Goal: Task Accomplishment & Management: Complete application form

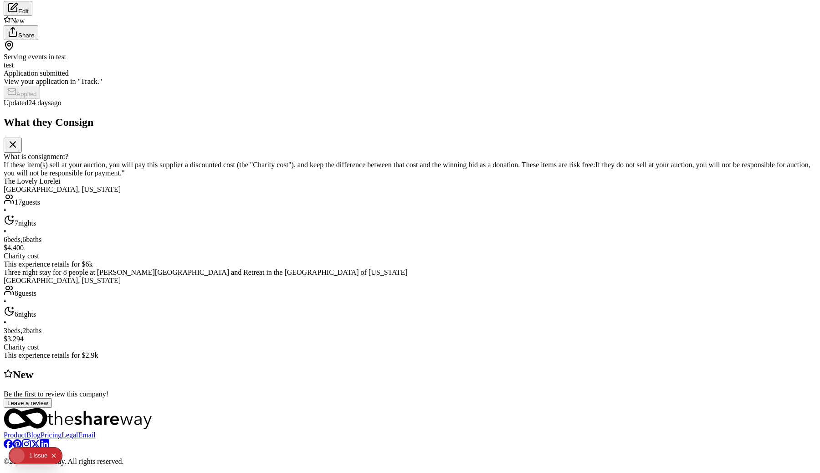
scroll to position [529, 0]
click at [250, 177] on div "The Lovely Lorelei Miami, Florida 17 guests • 7 nights • 6 beds, 6 baths $4,400…" at bounding box center [410, 222] width 813 height 91
click at [341, 296] on img at bounding box center [410, 123] width 820 height 473
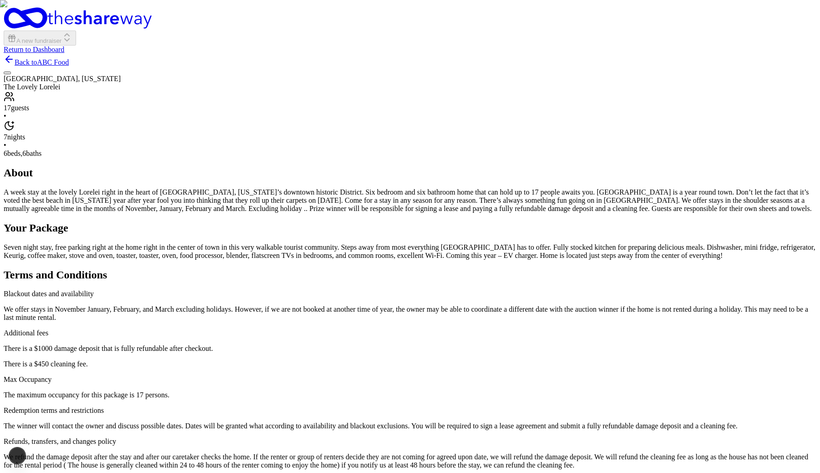
click at [299, 141] on img "button" at bounding box center [410, 236] width 820 height 473
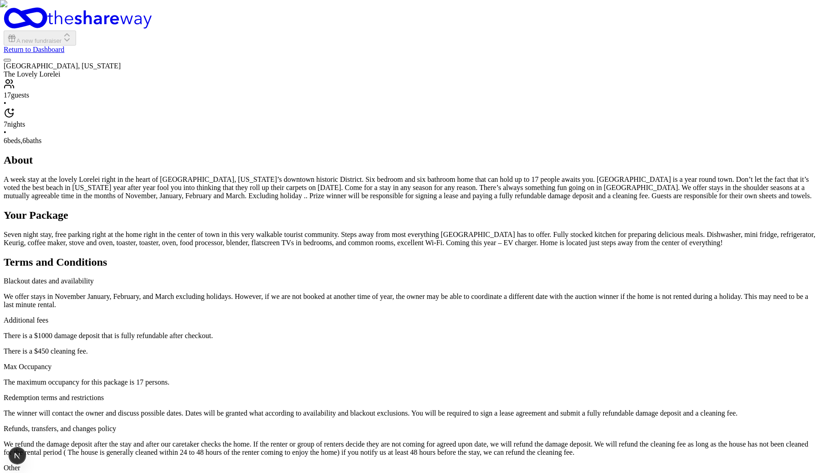
click at [385, 168] on img "button" at bounding box center [410, 236] width 820 height 473
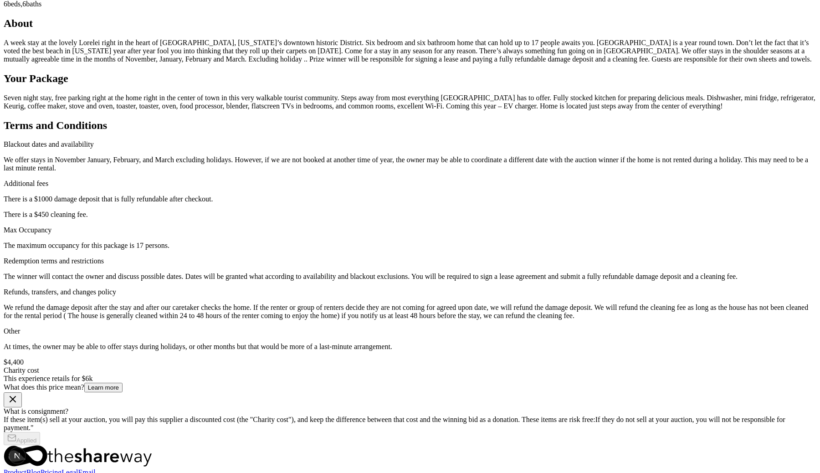
scroll to position [279, 0]
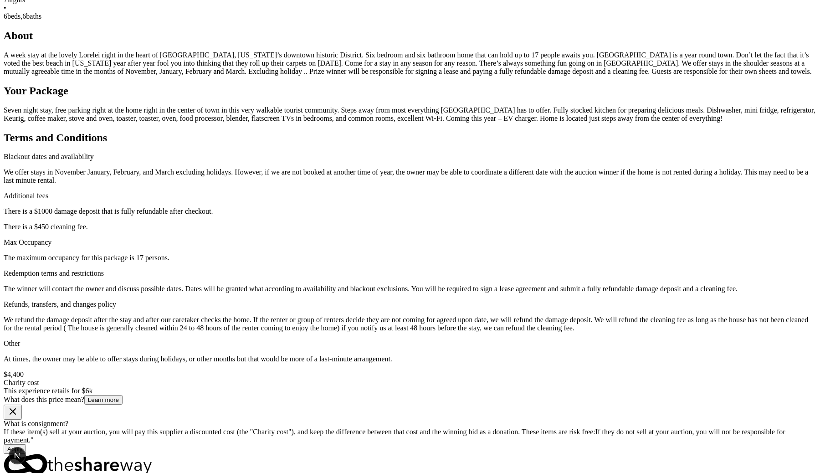
scroll to position [227, 0]
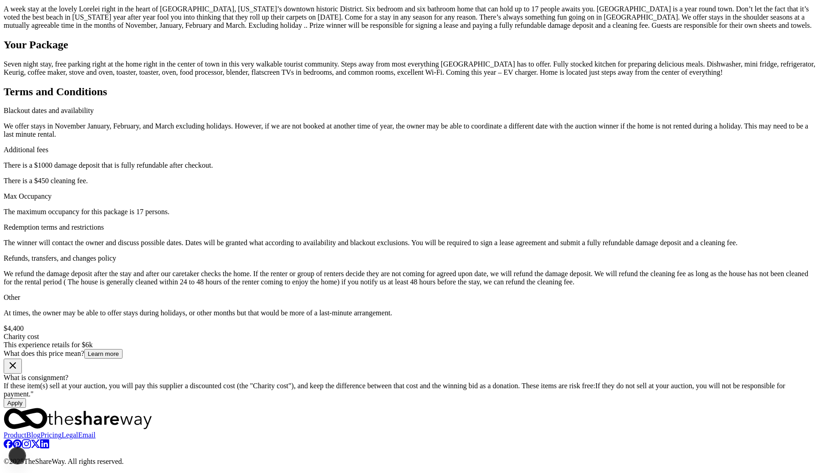
click at [26, 398] on button "Apply" at bounding box center [15, 403] width 22 height 10
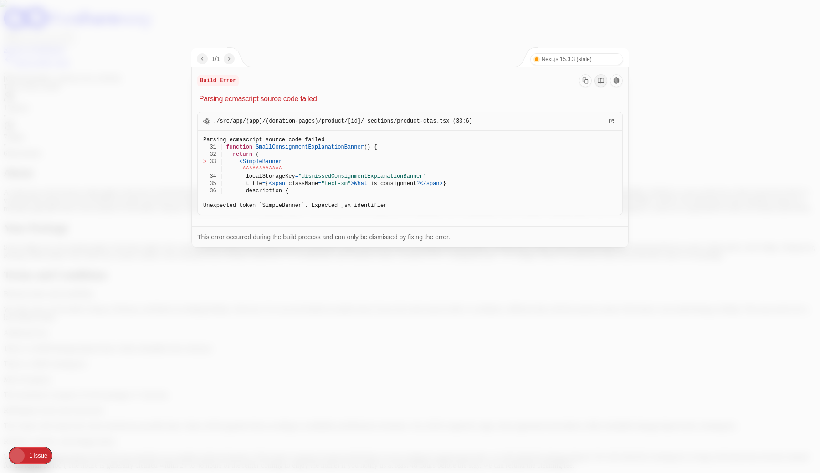
scroll to position [227, 0]
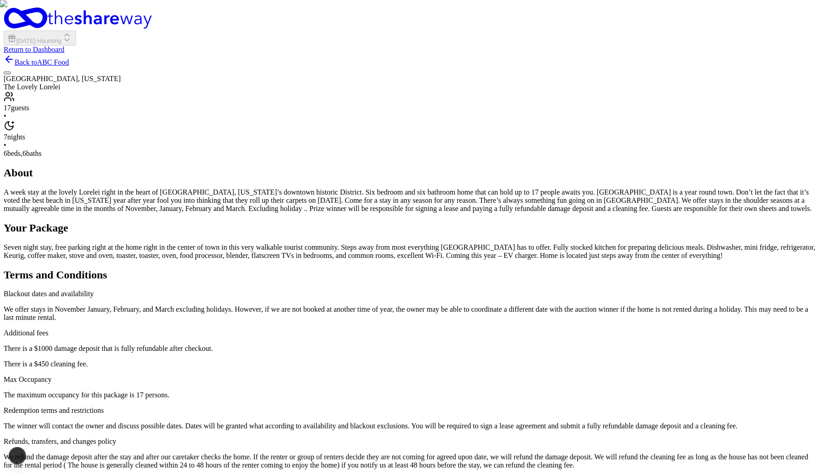
scroll to position [227, 0]
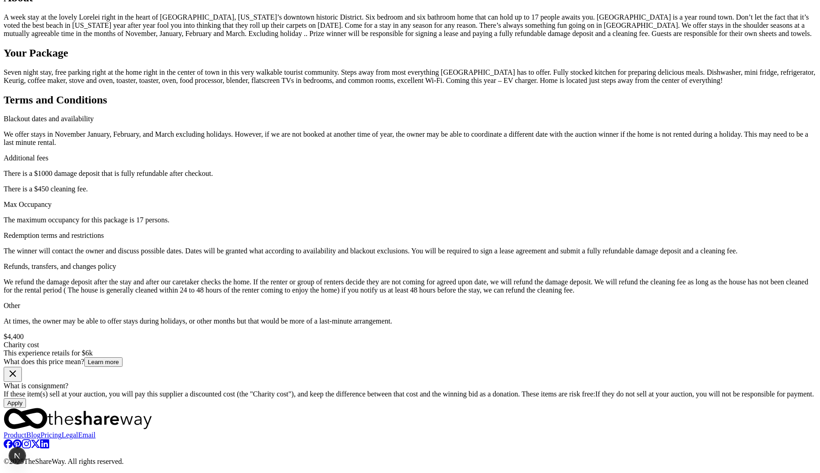
scroll to position [870, 0]
click at [123, 357] on button "Learn more" at bounding box center [103, 362] width 38 height 10
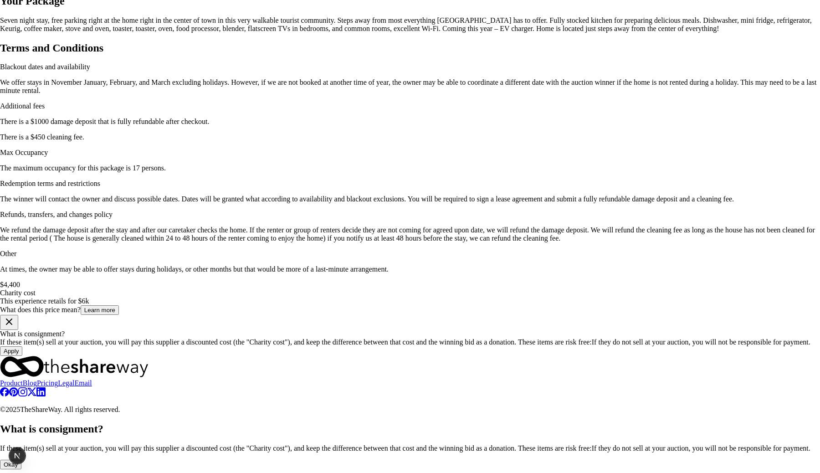
click at [600, 421] on div at bounding box center [410, 421] width 820 height 0
click at [21, 460] on button "Okay" at bounding box center [10, 465] width 21 height 10
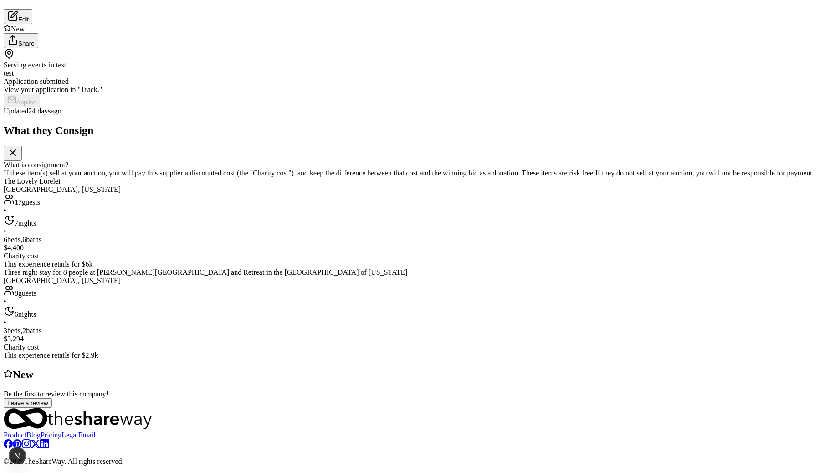
scroll to position [153, 0]
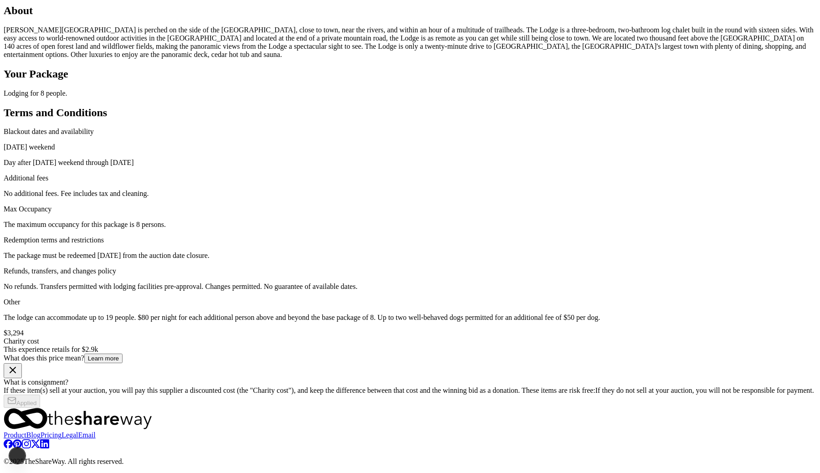
scroll to position [671, 0]
click at [123, 354] on button "Learn more" at bounding box center [103, 359] width 38 height 10
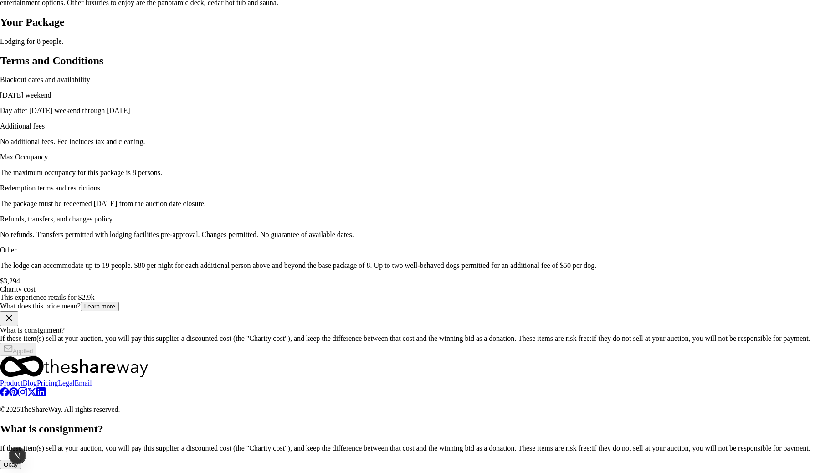
click at [21, 460] on button "Okay" at bounding box center [10, 465] width 21 height 10
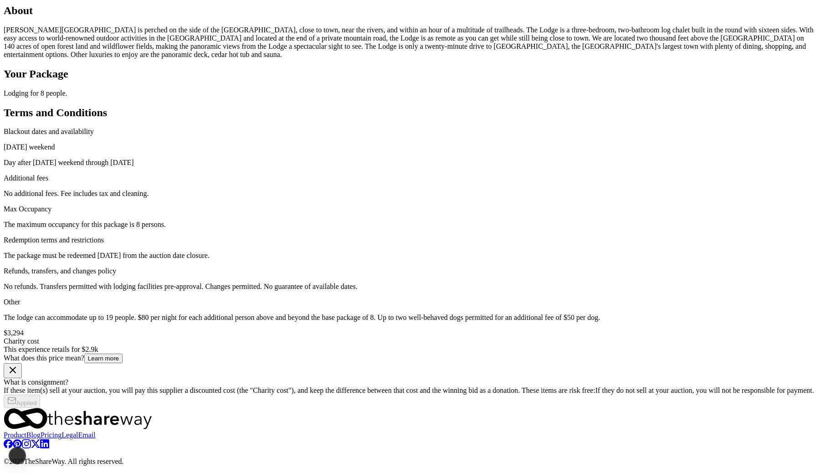
scroll to position [0, 0]
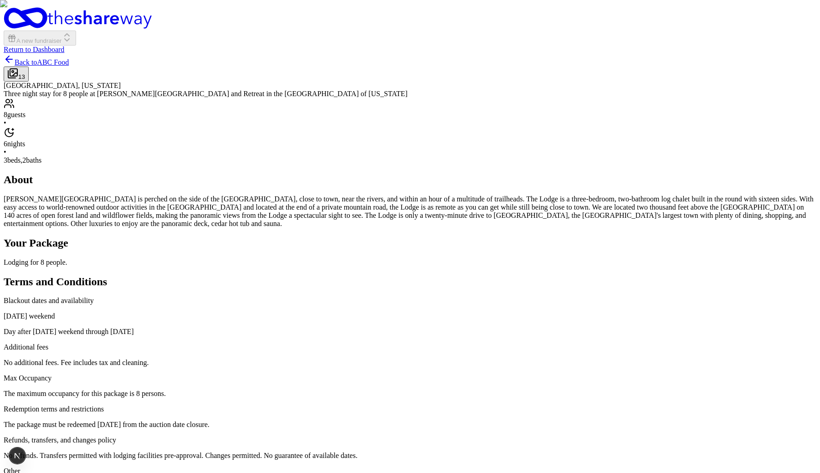
click at [462, 206] on img "button" at bounding box center [410, 236] width 820 height 473
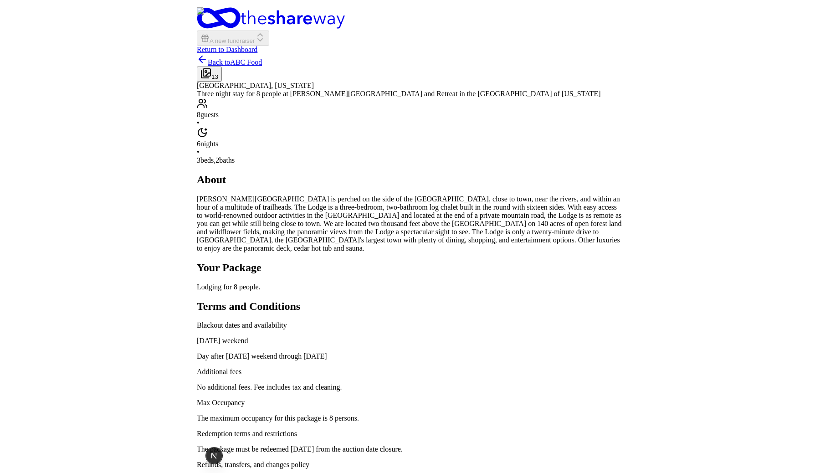
scroll to position [2105, 0]
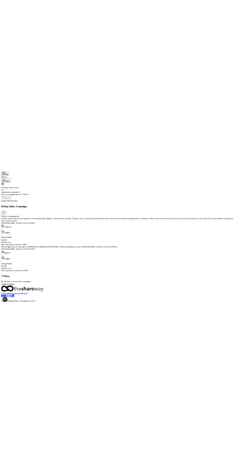
scroll to position [153, 0]
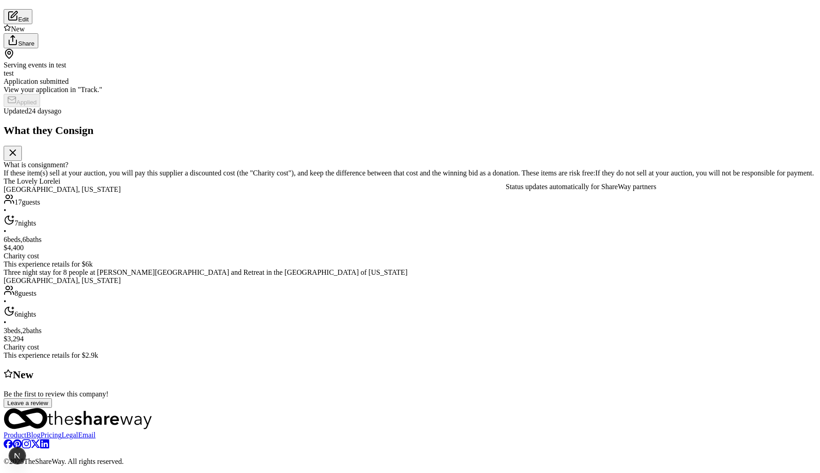
click at [440, 77] on div "Serving events in test test" at bounding box center [410, 62] width 813 height 29
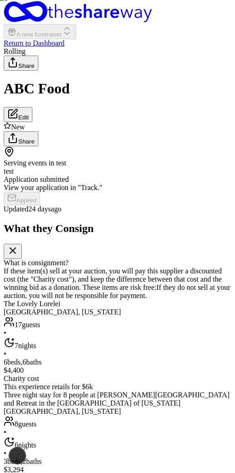
scroll to position [0, 0]
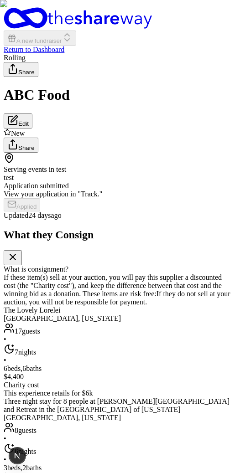
click at [15, 16] on icon "Home" at bounding box center [26, 17] width 44 height 21
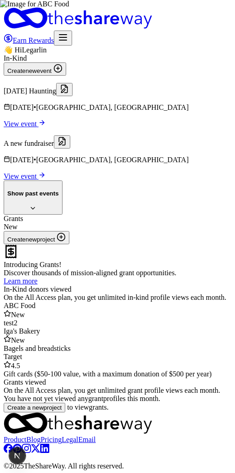
click at [77, 111] on span "Glenview, KY" at bounding box center [112, 107] width 152 height 8
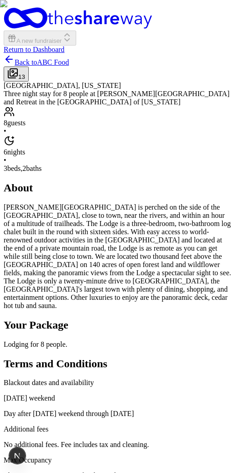
click at [186, 133] on img "button" at bounding box center [117, 236] width 235 height 473
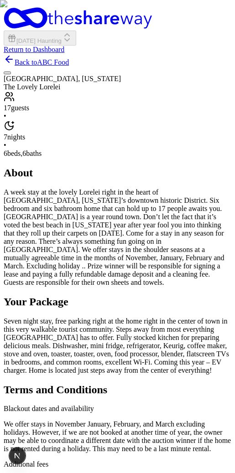
click at [141, 287] on p "A week stay at the lovely Lorelei right in the heart of [GEOGRAPHIC_DATA], [US_…" at bounding box center [117, 237] width 227 height 98
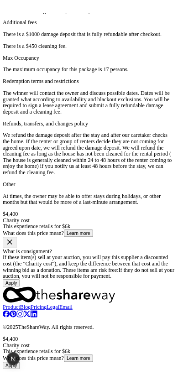
scroll to position [905, 0]
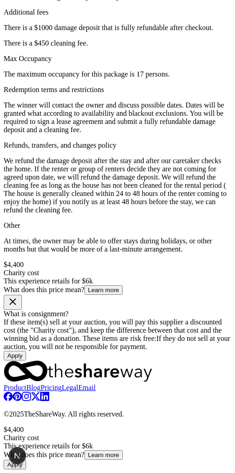
click at [123, 214] on div "Refunds, transfers, and changes policy We refund the damage deposit after the s…" at bounding box center [117, 177] width 227 height 73
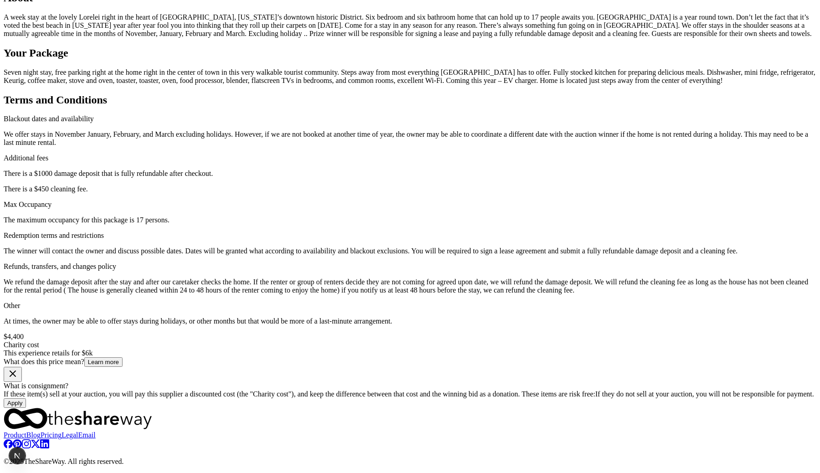
scroll to position [1080, 0]
click at [123, 357] on button "Learn more" at bounding box center [103, 362] width 38 height 10
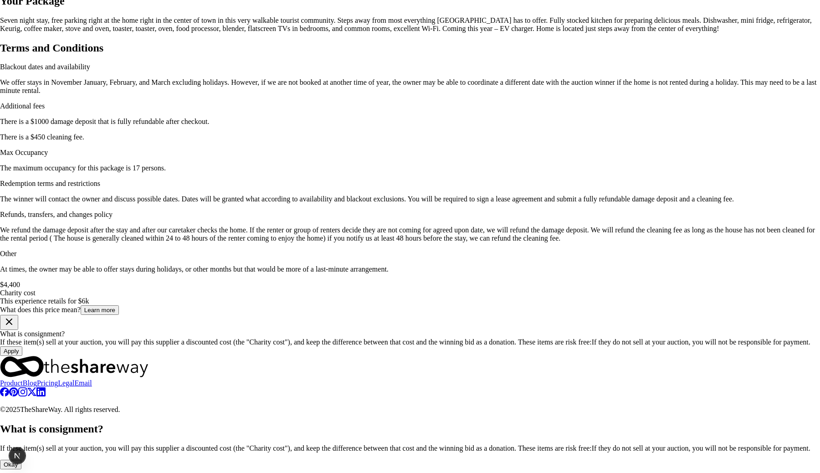
click at [21, 460] on button "Okay" at bounding box center [10, 465] width 21 height 10
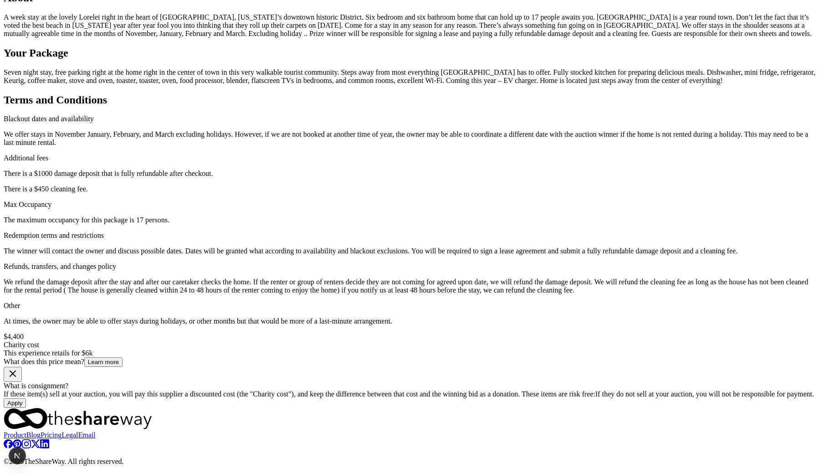
scroll to position [0, 0]
